Goal: Check status

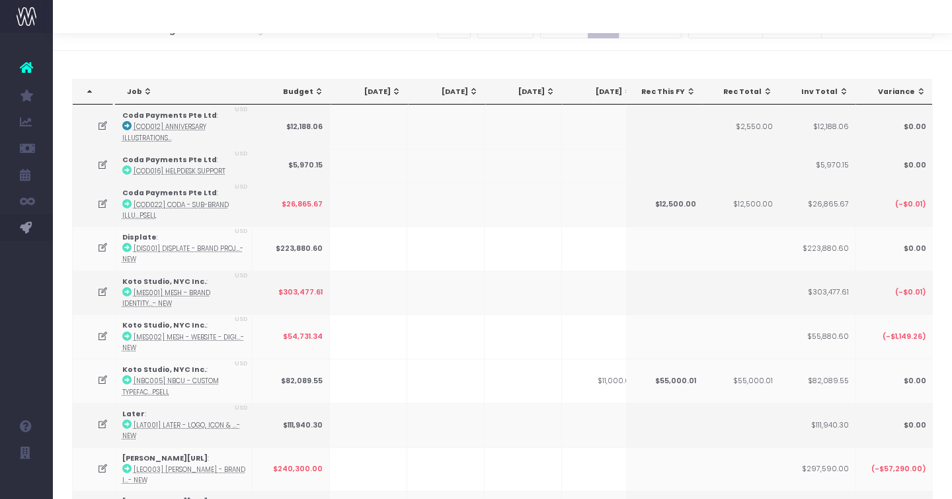
scroll to position [20, 0]
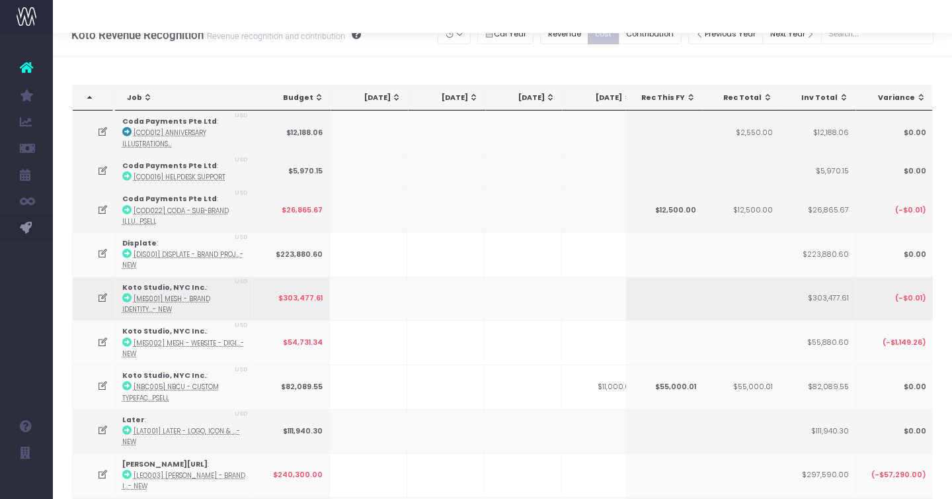
click at [101, 295] on icon at bounding box center [102, 297] width 11 height 11
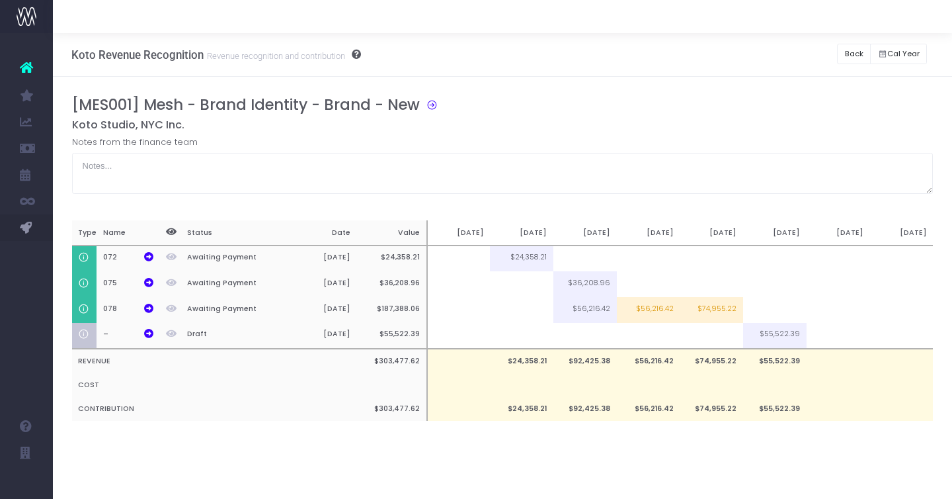
scroll to position [0, 0]
click at [847, 52] on button "Back" at bounding box center [854, 54] width 34 height 20
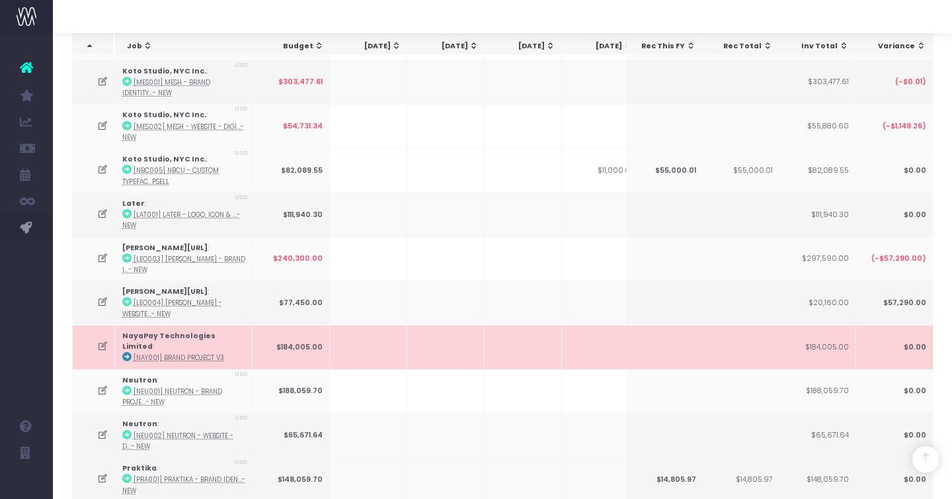
scroll to position [198, 0]
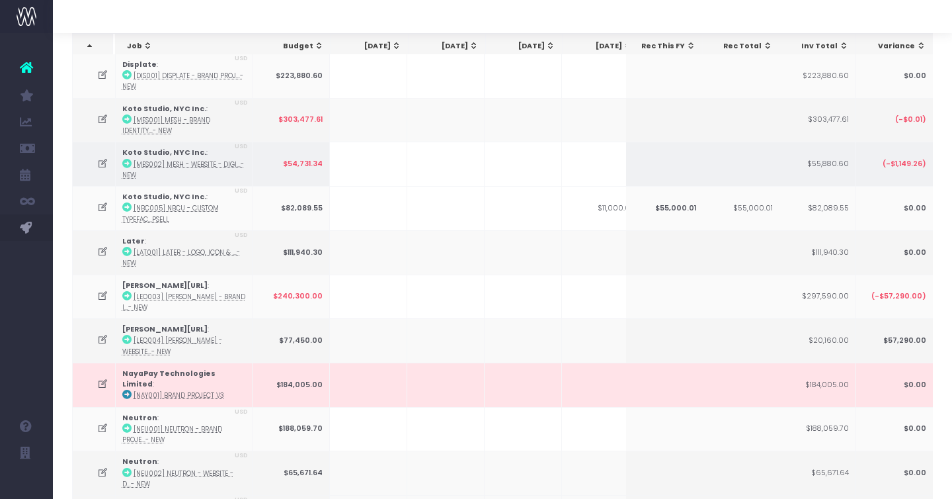
click at [102, 159] on icon at bounding box center [102, 163] width 11 height 11
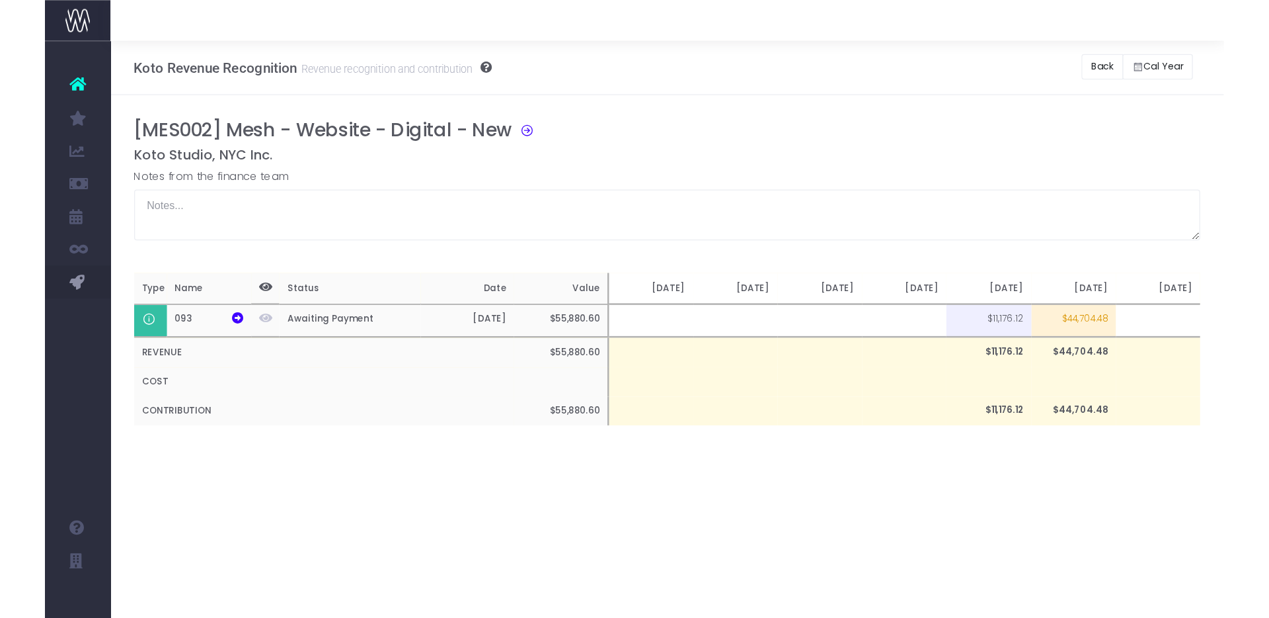
scroll to position [0, 0]
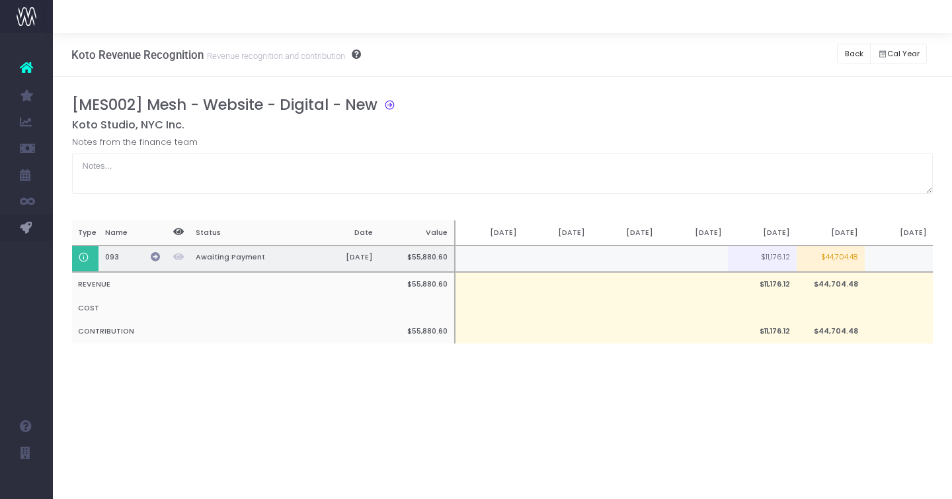
click at [151, 254] on icon at bounding box center [155, 256] width 9 height 9
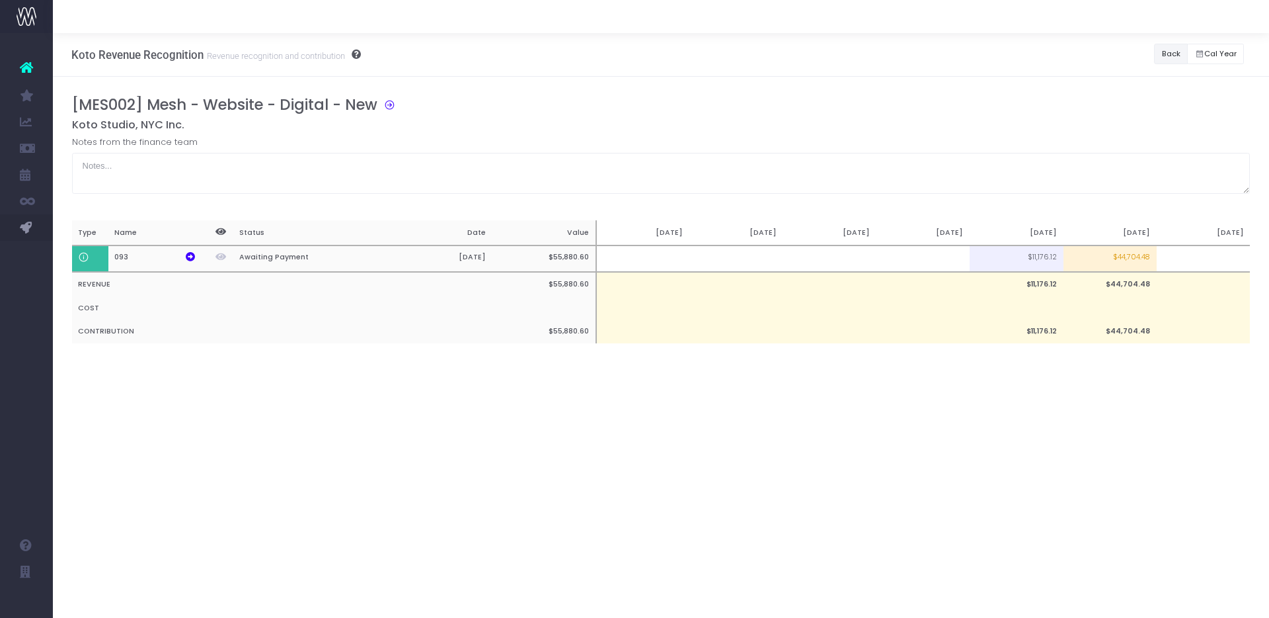
click at [951, 54] on button "Back" at bounding box center [1171, 54] width 34 height 20
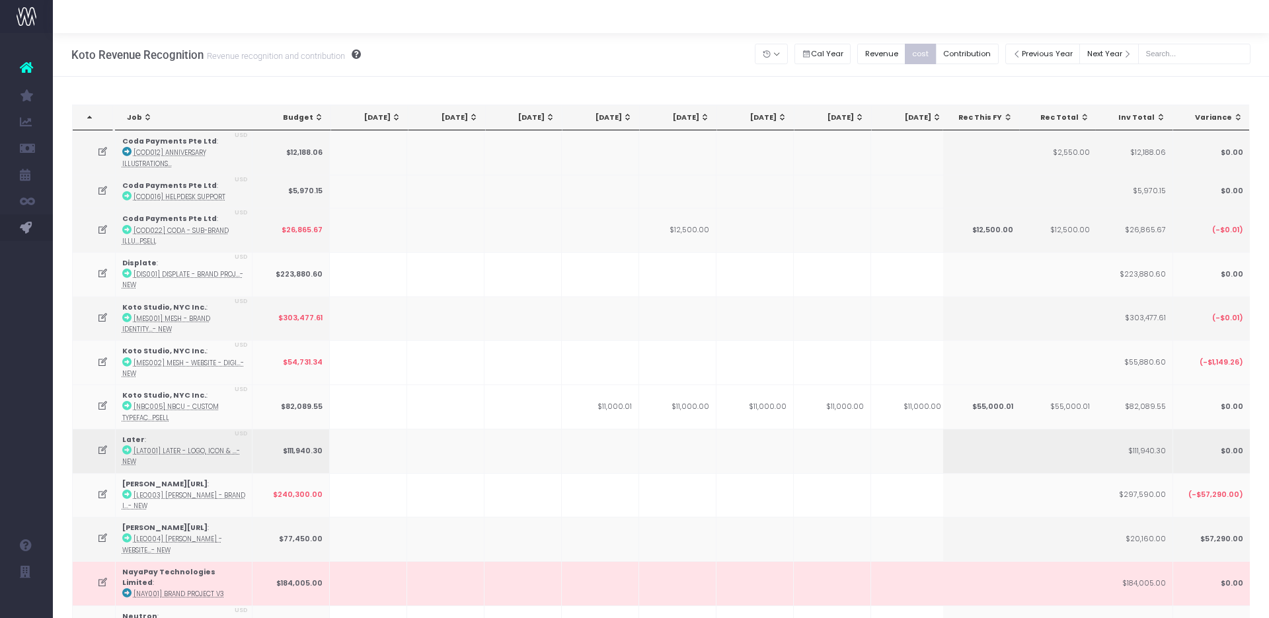
scroll to position [8, 0]
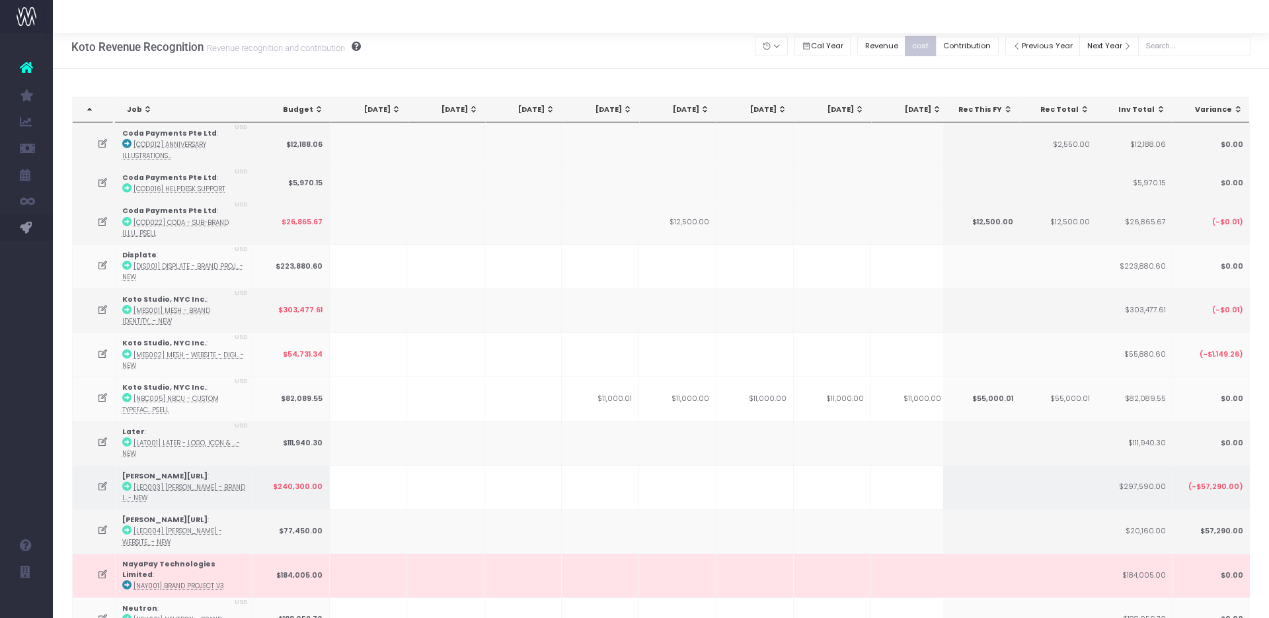
click at [105, 482] on icon at bounding box center [102, 486] width 11 height 11
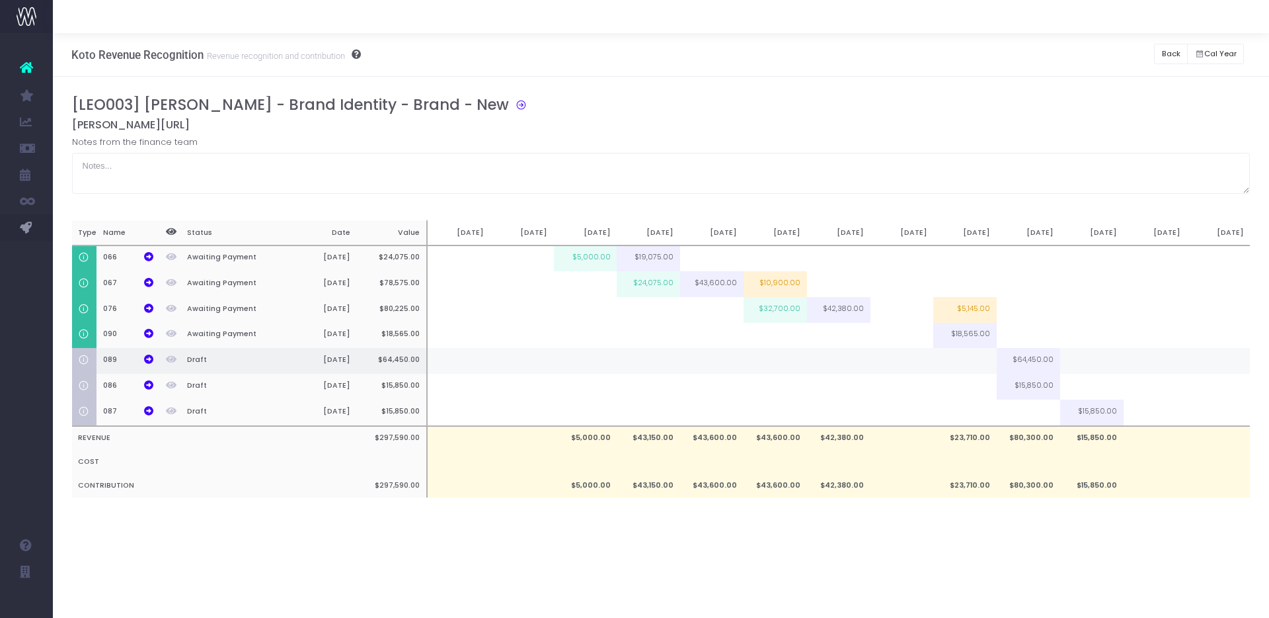
scroll to position [0, 0]
click at [951, 57] on button "Back" at bounding box center [1171, 54] width 34 height 20
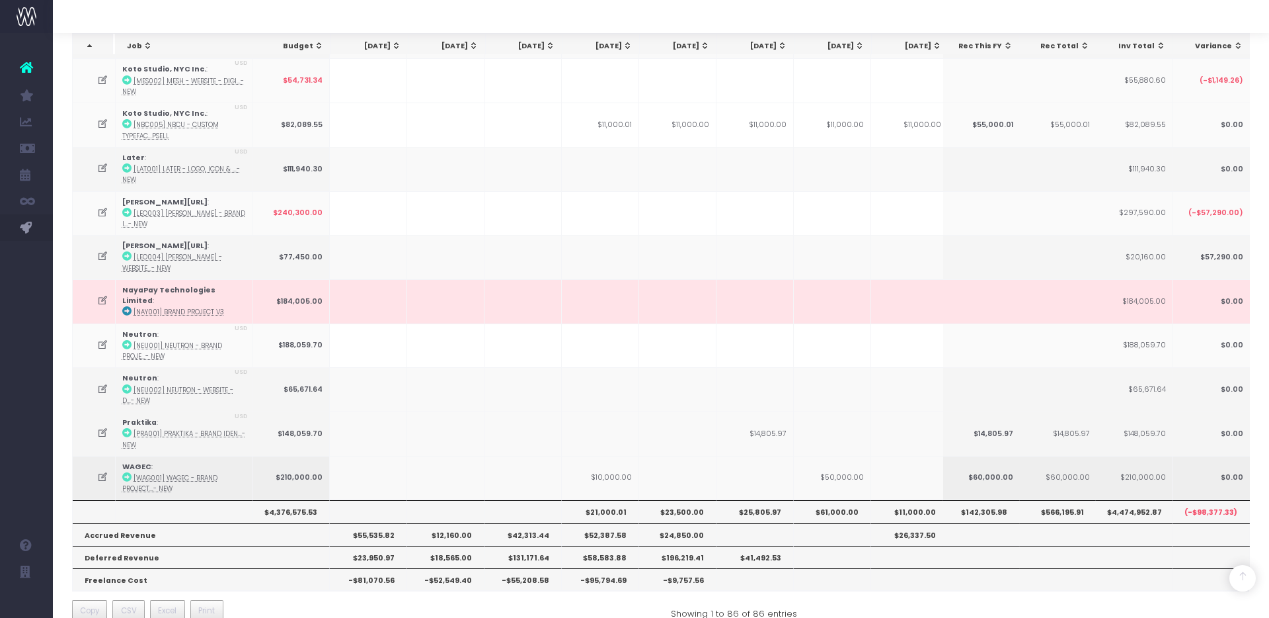
scroll to position [291, 0]
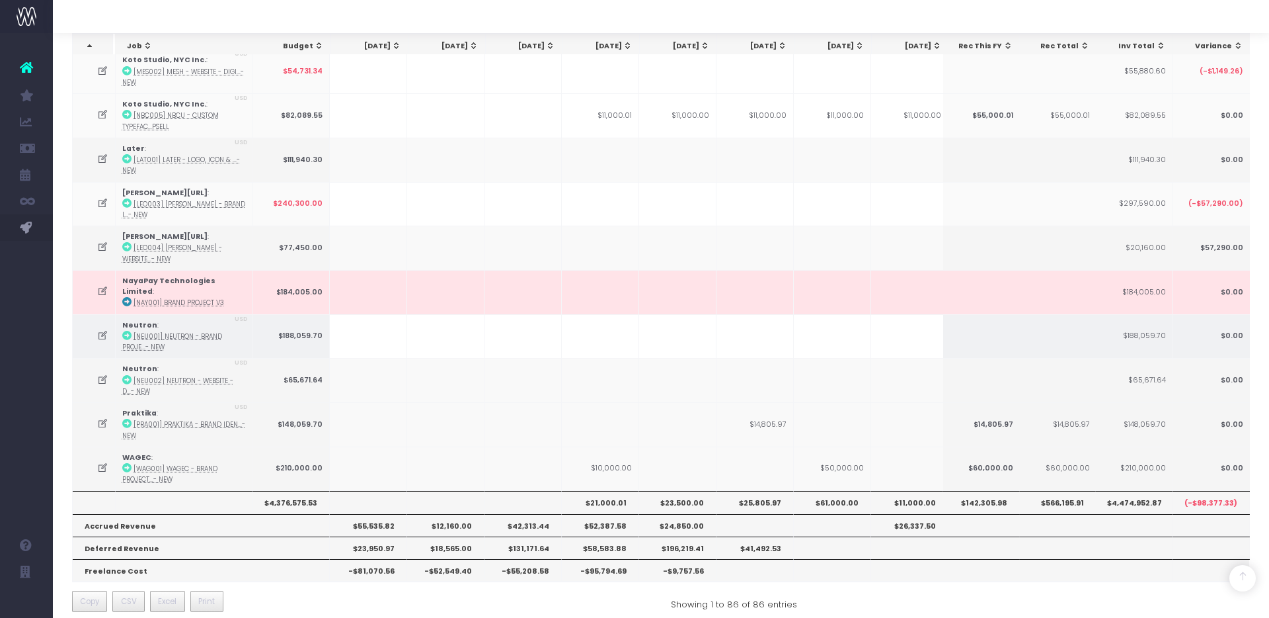
click at [102, 330] on icon at bounding box center [102, 335] width 11 height 11
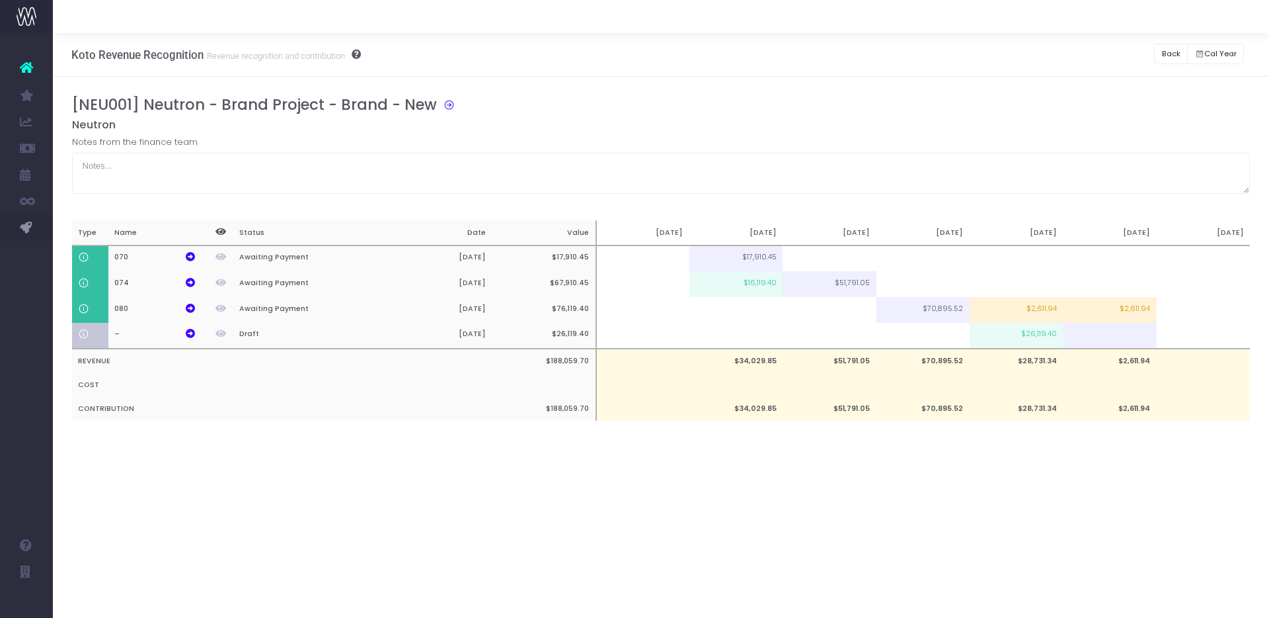
scroll to position [0, 0]
click at [951, 45] on button "Back" at bounding box center [1171, 54] width 34 height 20
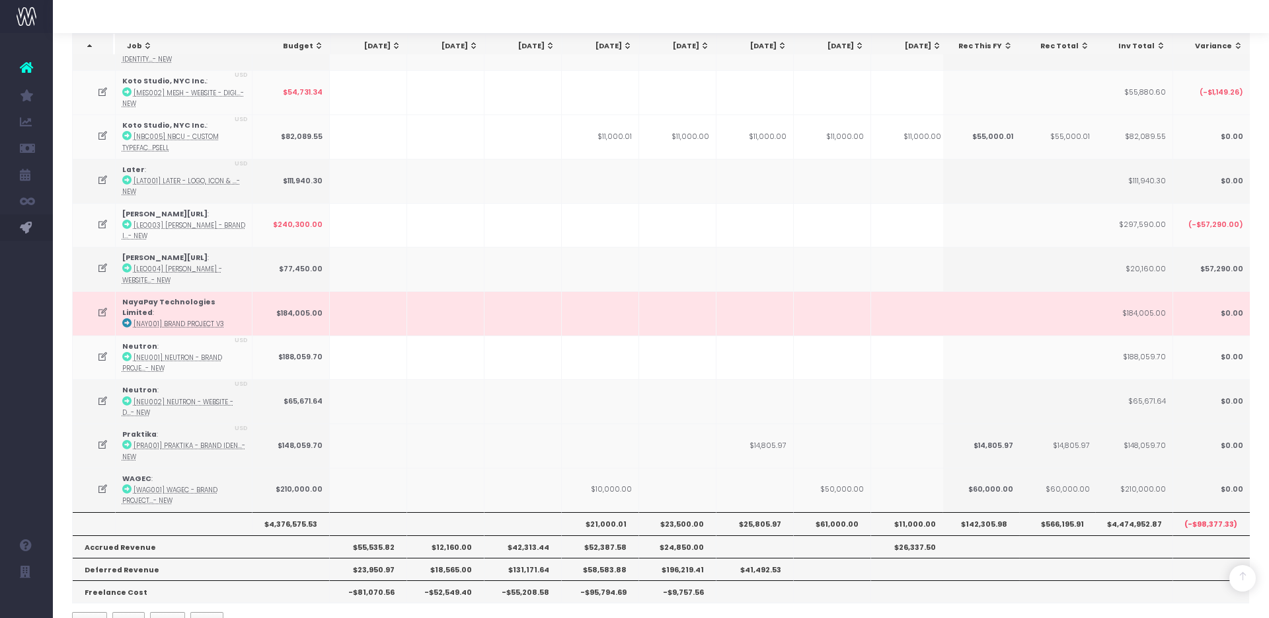
scroll to position [291, 0]
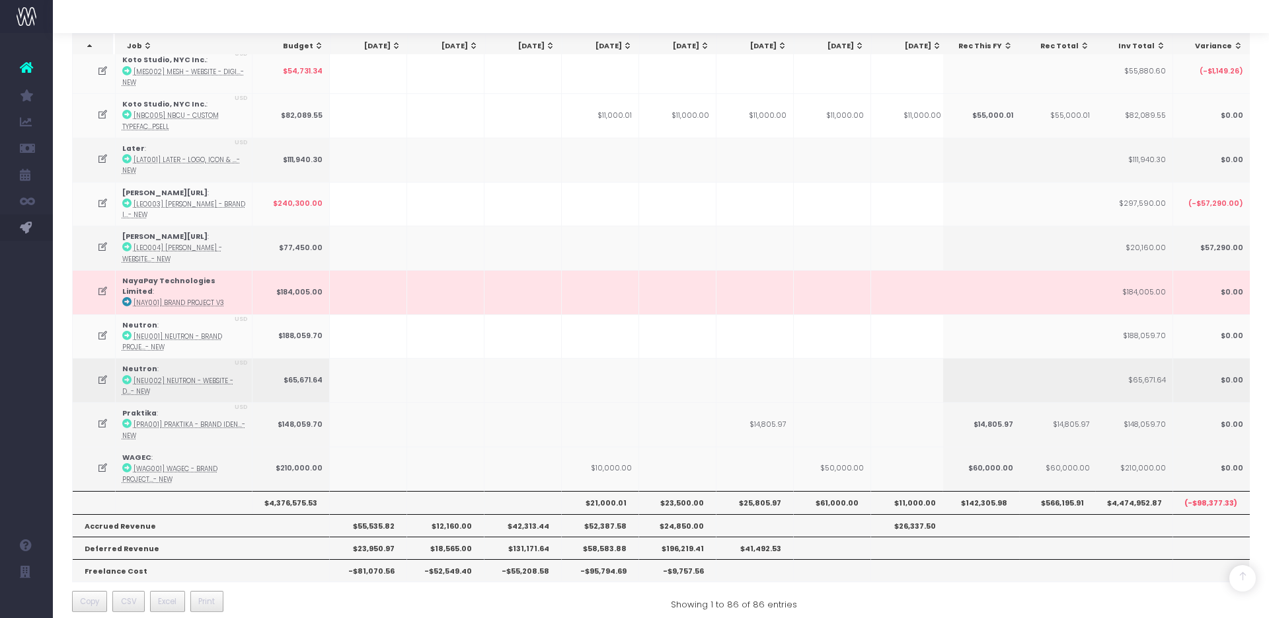
click at [101, 374] on icon at bounding box center [102, 379] width 11 height 11
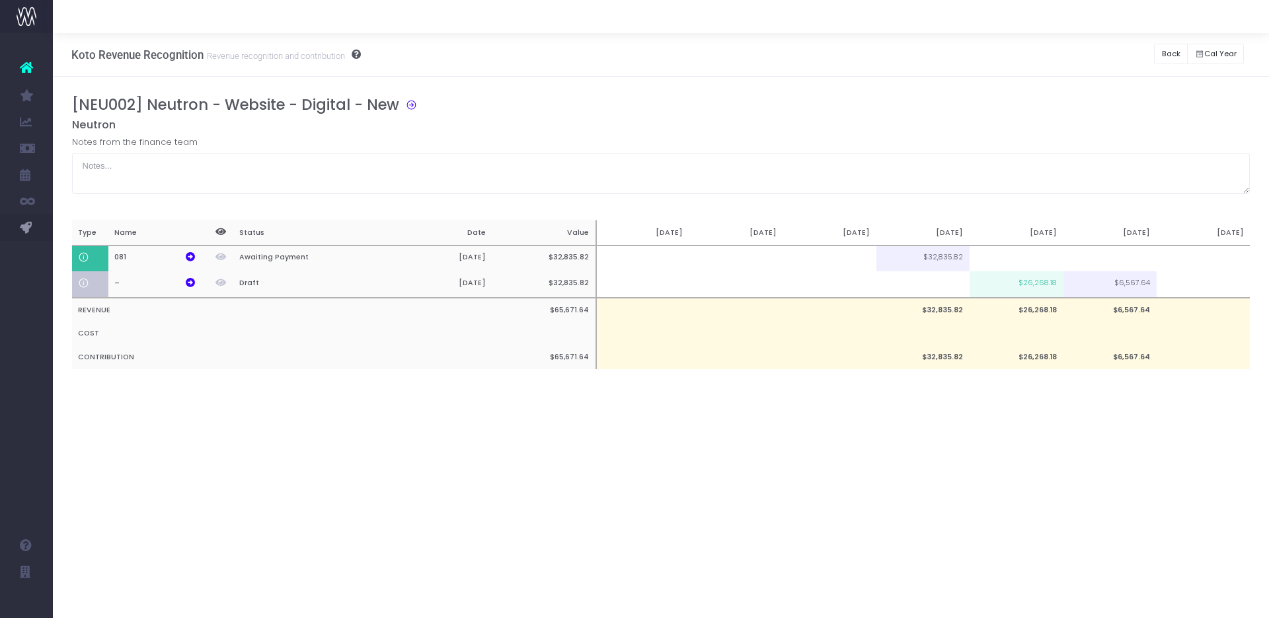
scroll to position [0, 0]
